Goal: Task Accomplishment & Management: Use online tool/utility

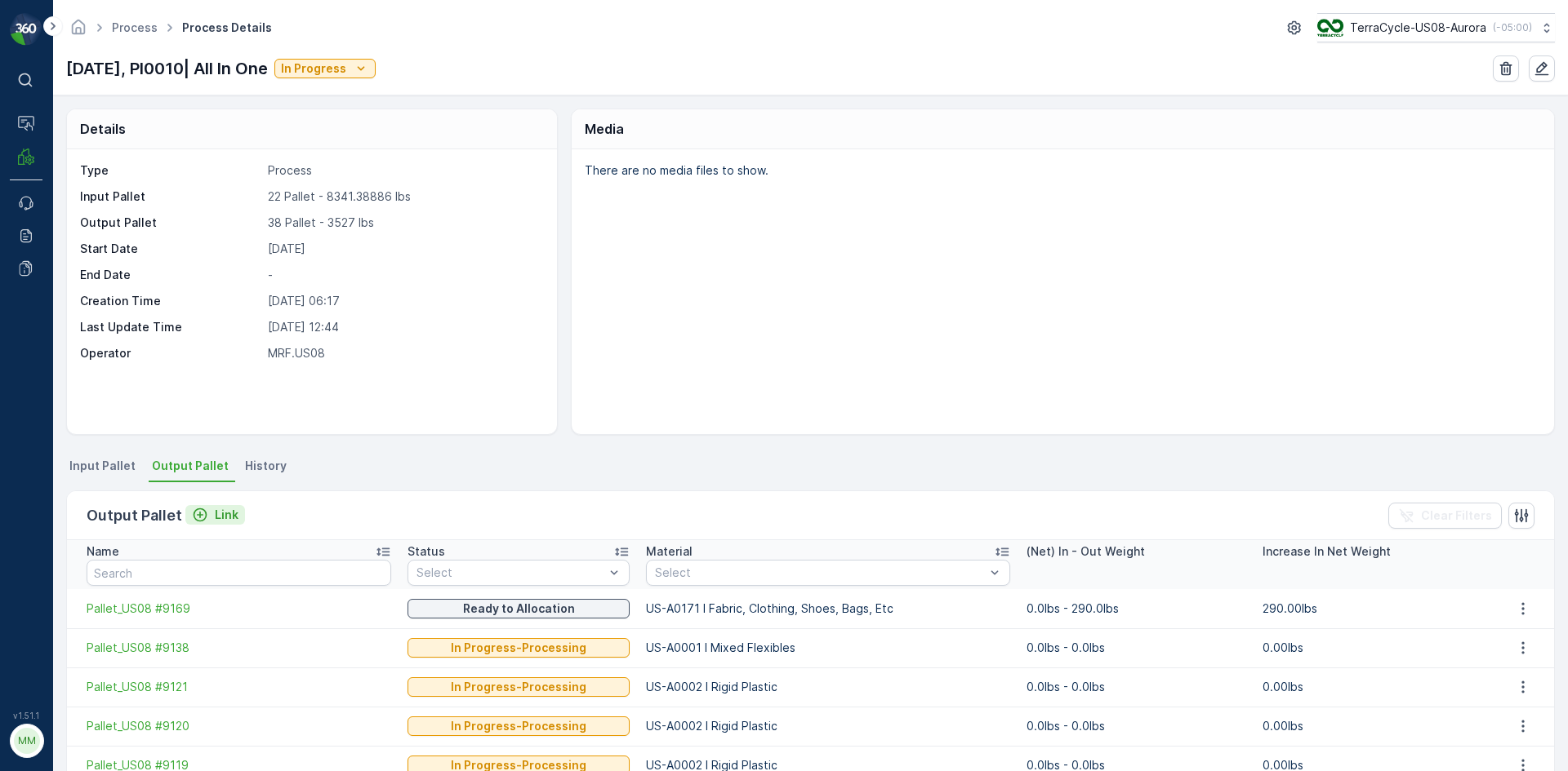
click at [224, 515] on p "Link" at bounding box center [227, 515] width 24 height 16
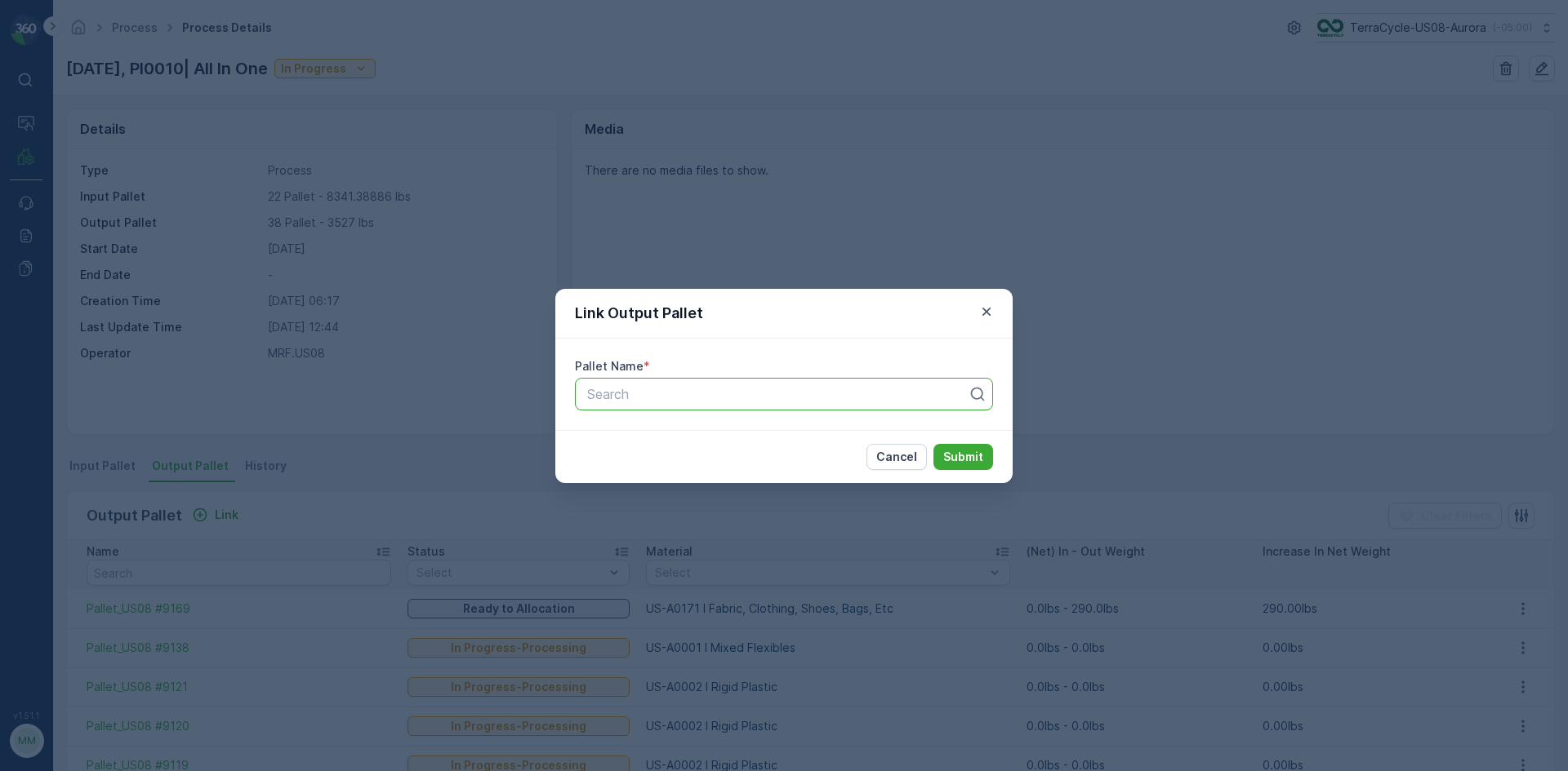
click at [641, 397] on div at bounding box center [777, 394] width 384 height 14
type input "8089"
click at [667, 434] on span "Pallet_US08 #8089" at bounding box center [644, 434] width 118 height 14
click at [981, 455] on p "Submit" at bounding box center [962, 457] width 40 height 16
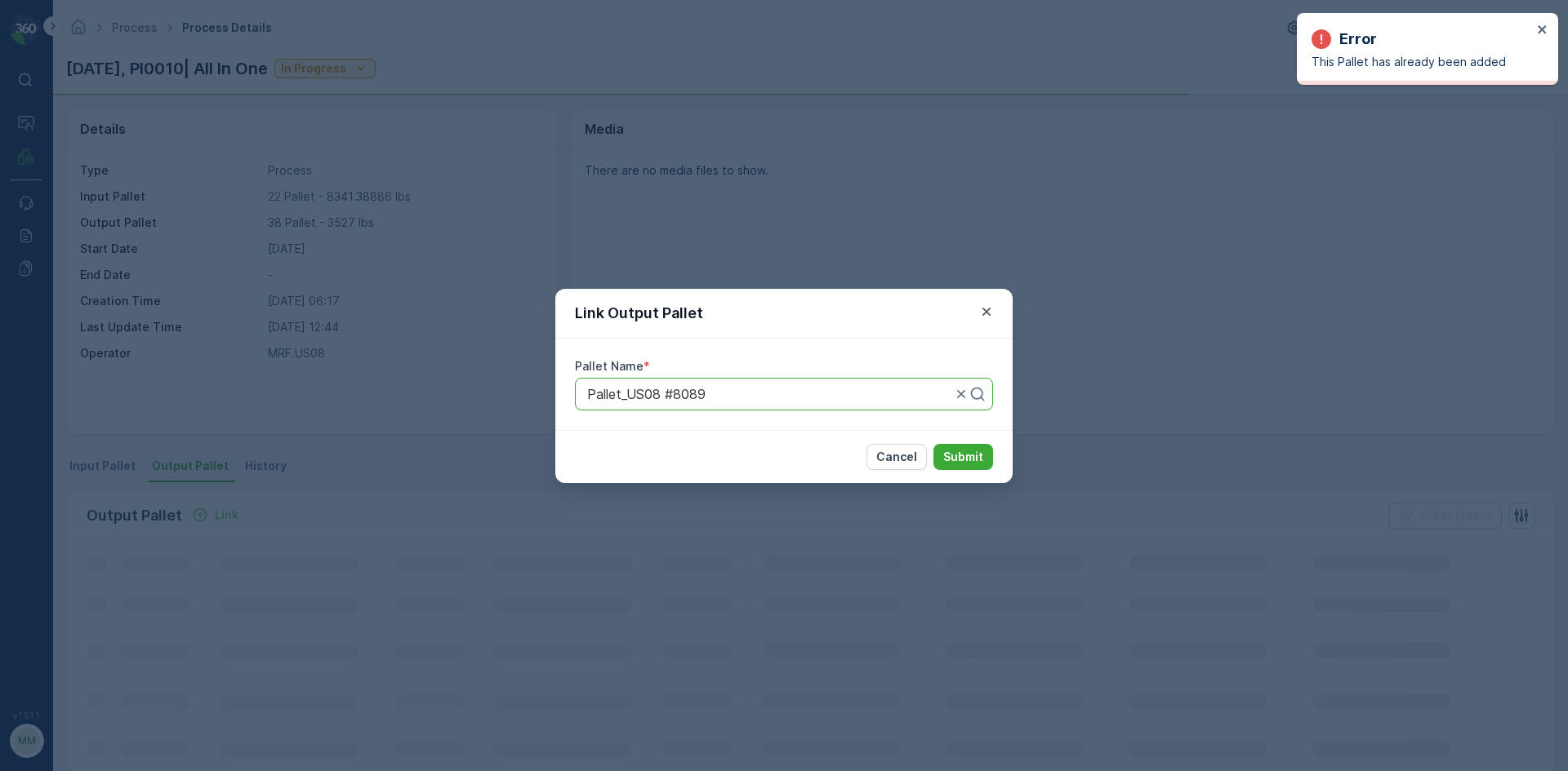
drag, startPoint x: 1234, startPoint y: 252, endPoint x: 1165, endPoint y: 298, distance: 82.9
click at [1233, 252] on div "Link Output Pallet Pallet Name * Pallet_US08 #8089 Cancel Submit" at bounding box center [784, 386] width 1568 height 771
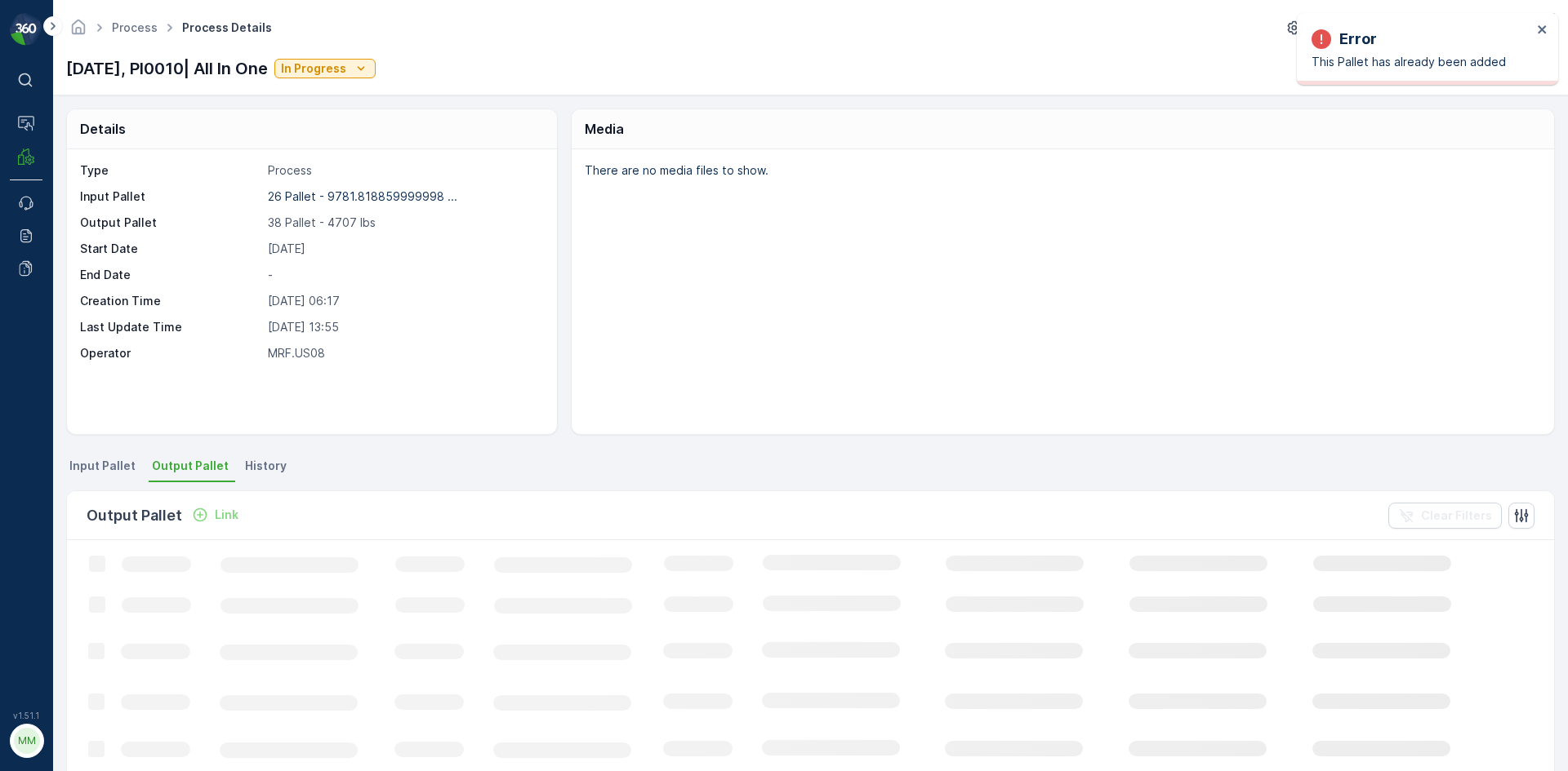
click at [200, 509] on icon "Link" at bounding box center [200, 516] width 14 height 14
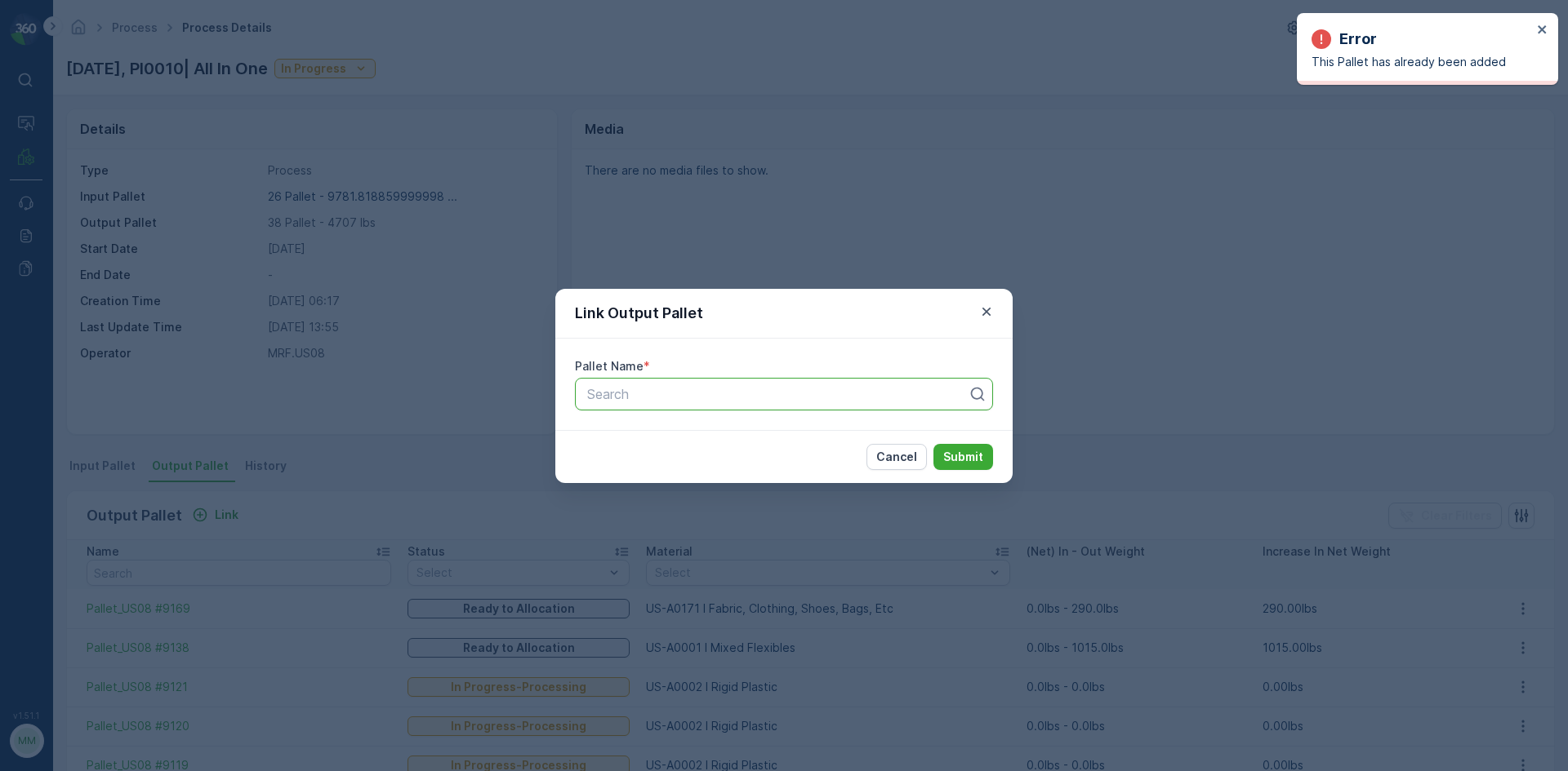
click at [647, 388] on div at bounding box center [777, 394] width 384 height 14
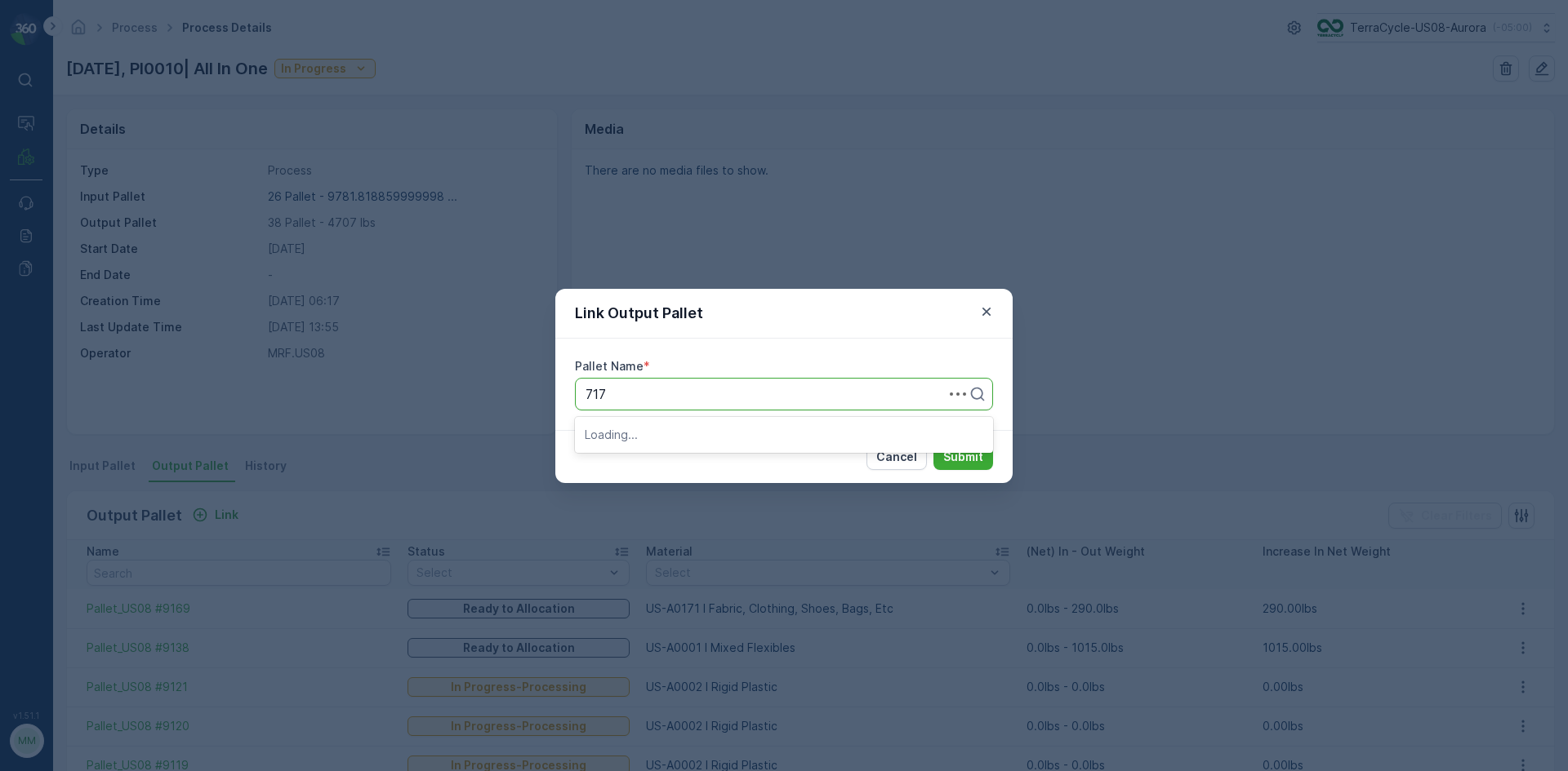
type input "7176"
click at [753, 451] on div "Pallet_US08 #7176" at bounding box center [784, 462] width 418 height 28
click at [943, 451] on button "Submit" at bounding box center [963, 457] width 59 height 26
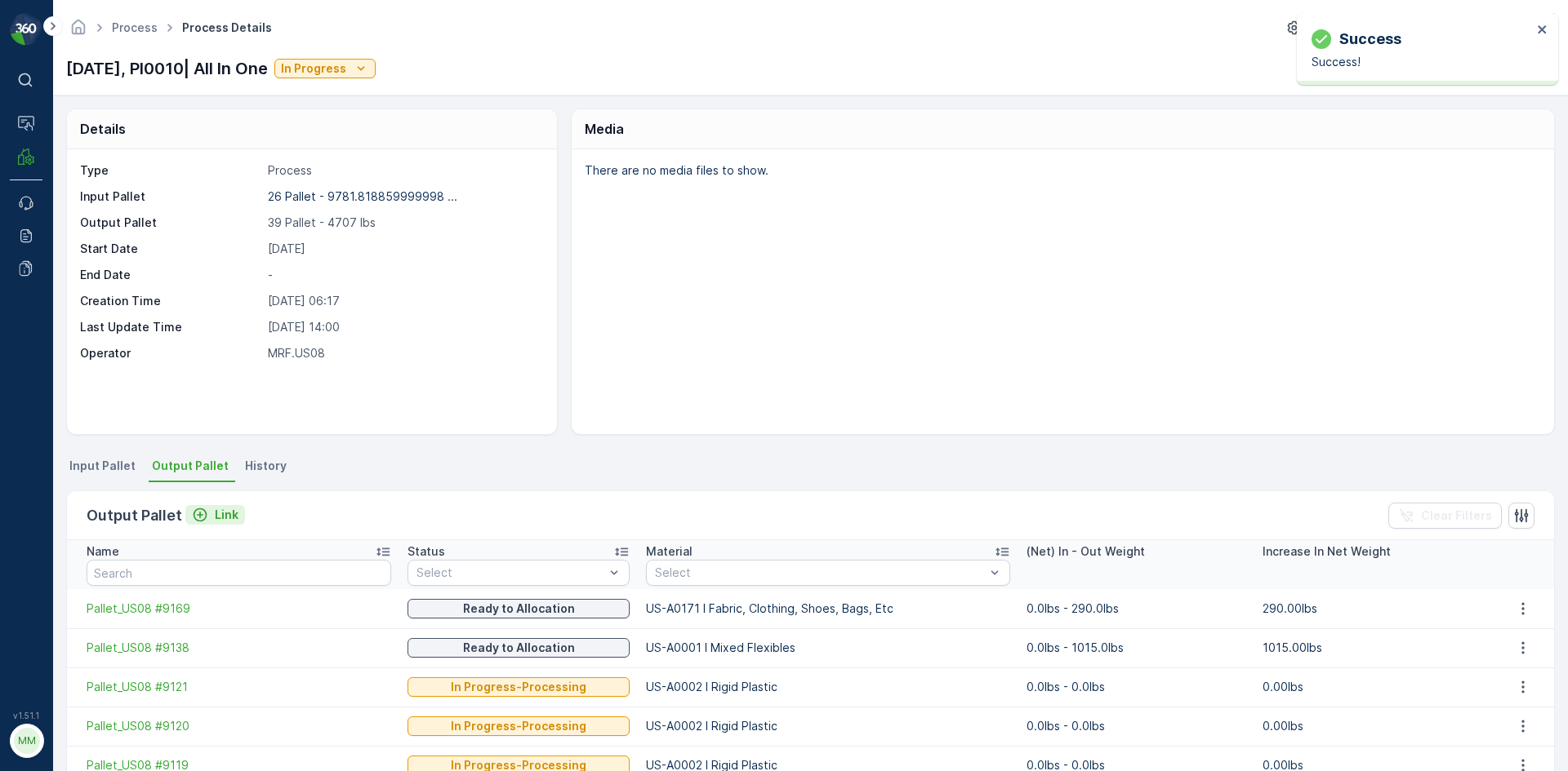
click at [222, 512] on p "Link" at bounding box center [227, 515] width 24 height 16
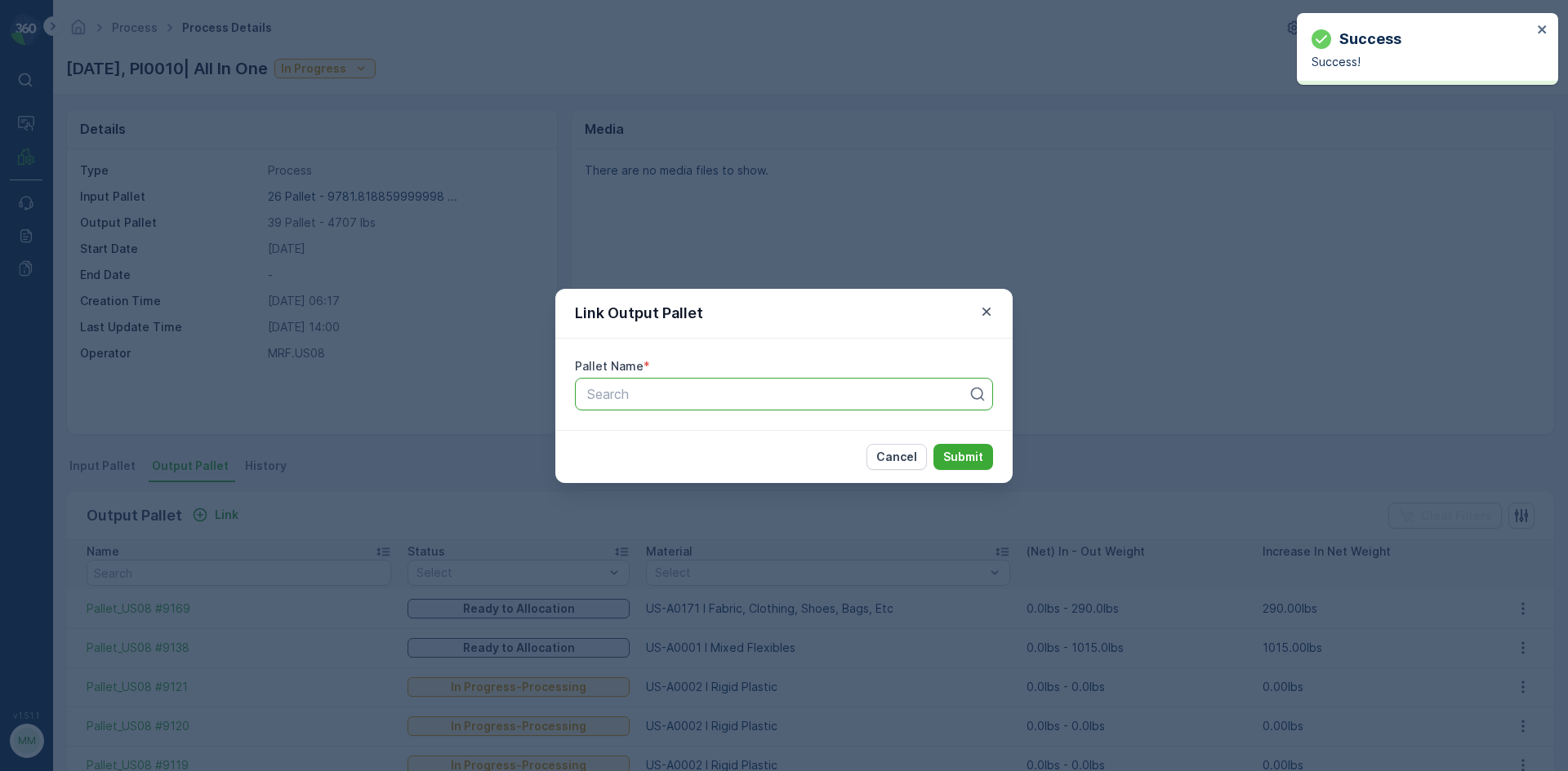
click at [908, 401] on div at bounding box center [777, 394] width 384 height 14
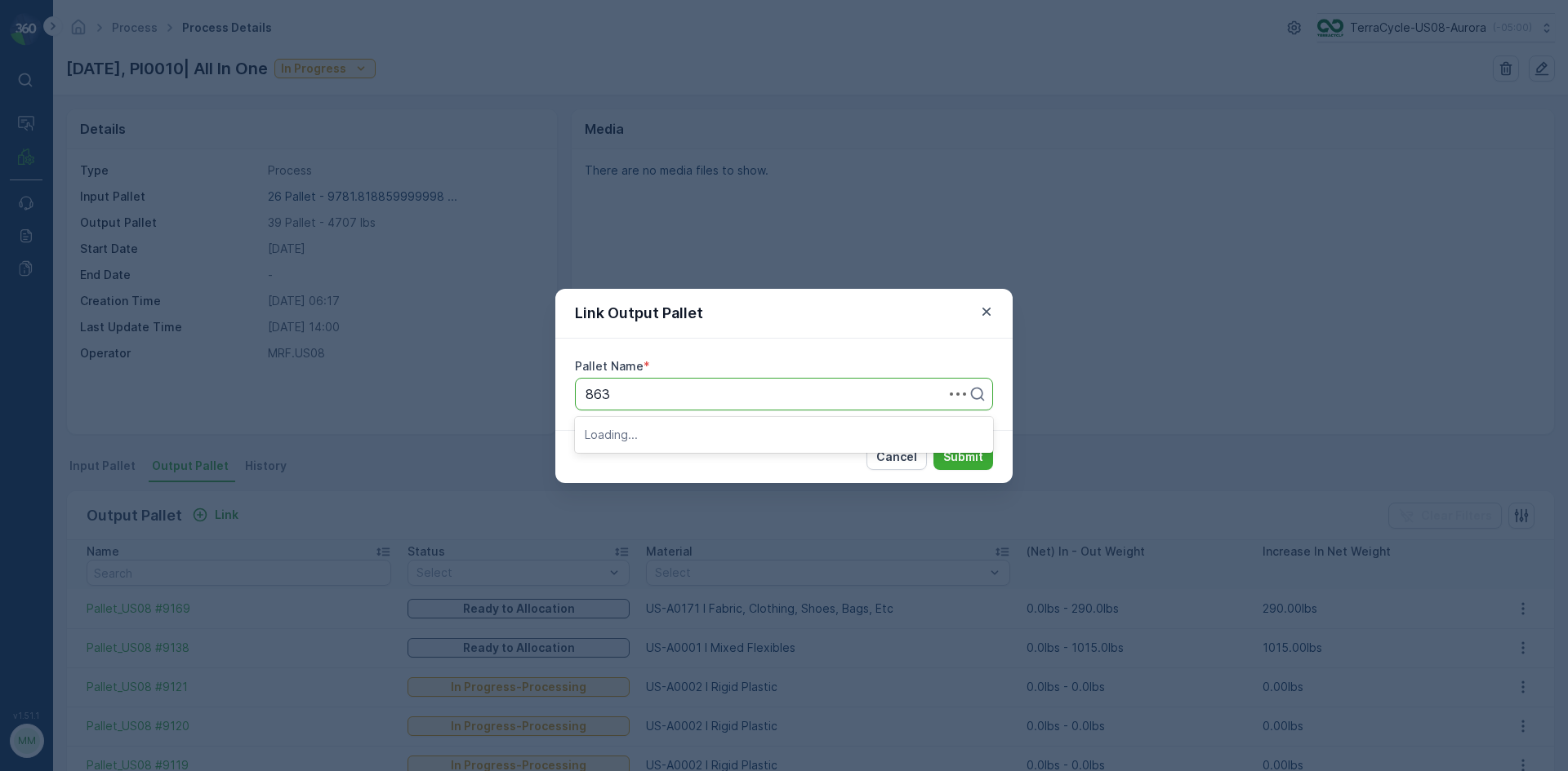
type input "8639"
click at [765, 468] on div "Pallet_US08 #8639" at bounding box center [783, 462] width 398 height 14
click at [960, 452] on p "Submit" at bounding box center [962, 457] width 40 height 16
